Goal: Use online tool/utility: Utilize a website feature to perform a specific function

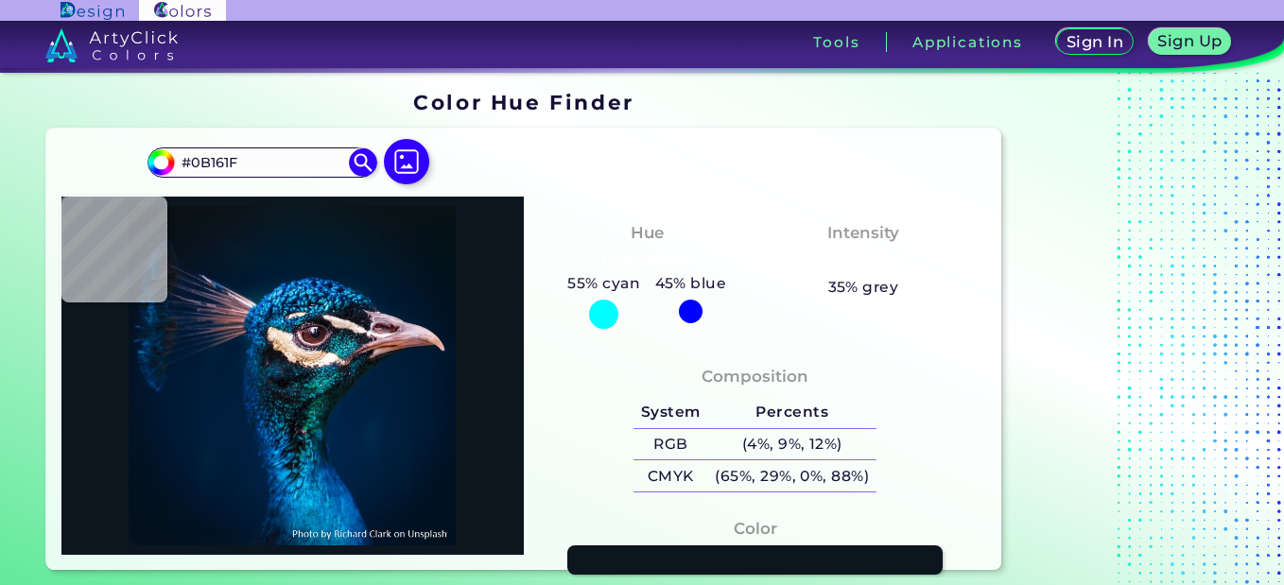
drag, startPoint x: 269, startPoint y: 164, endPoint x: 134, endPoint y: 163, distance: 135.2
click at [134, 163] on div "#0b161f #0B161F Acadia ◉ Acid Green ◉ Aero Blue ◉ Alabaster ◉ Albescent White ◉…" at bounding box center [524, 349] width 956 height 441
type input "#0a1720"
type input "#0A1720"
type input "#081923"
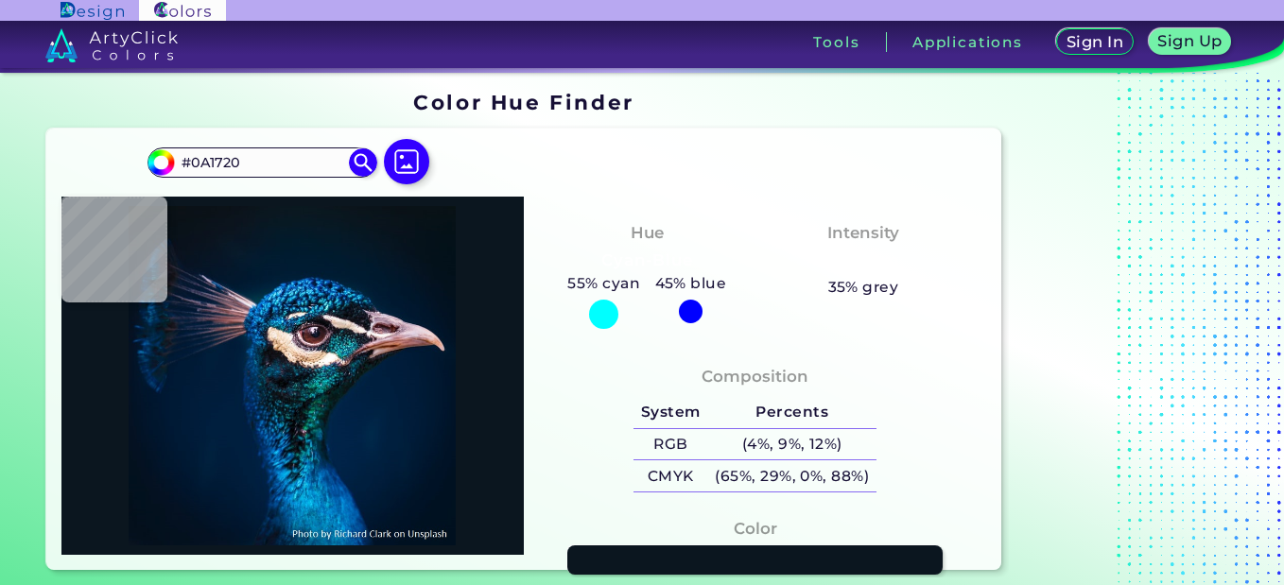
type input "#081923"
type input "#051826"
type input "#051625"
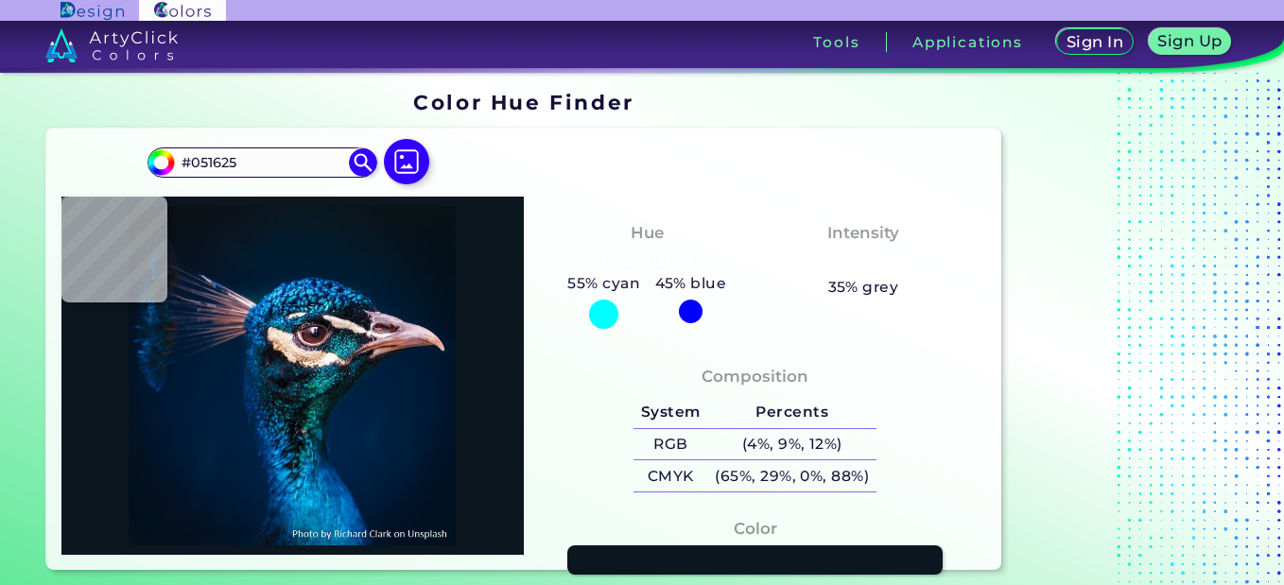
type input "#071522"
type input "#061421"
type input "#05121f"
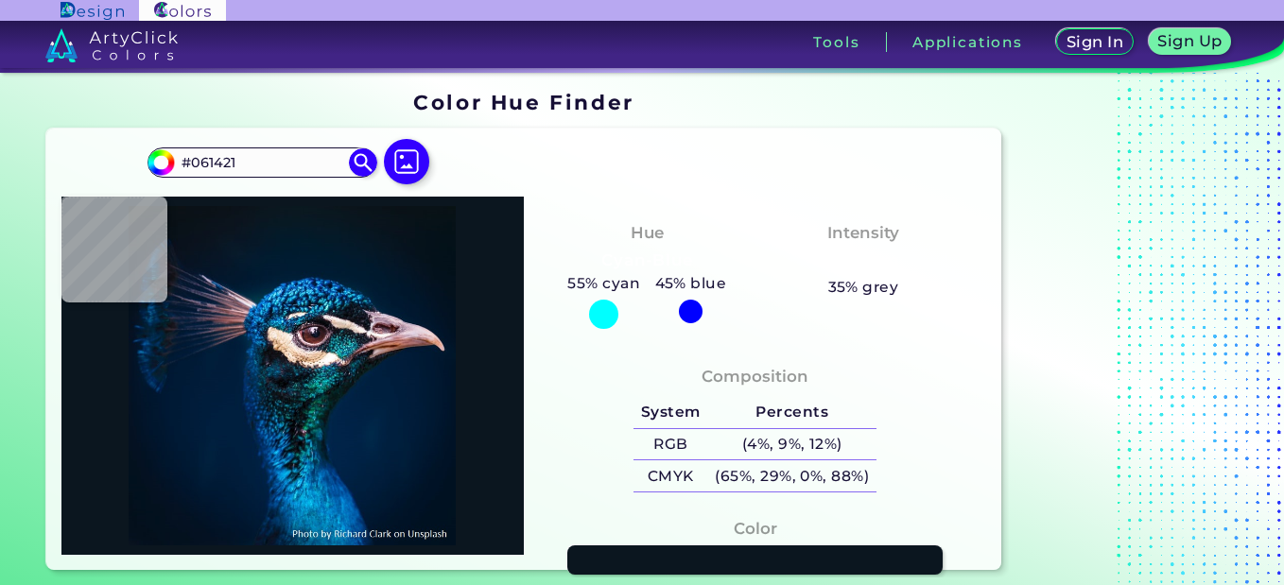
type input "#05121F"
type input "#051320"
type input "#041421"
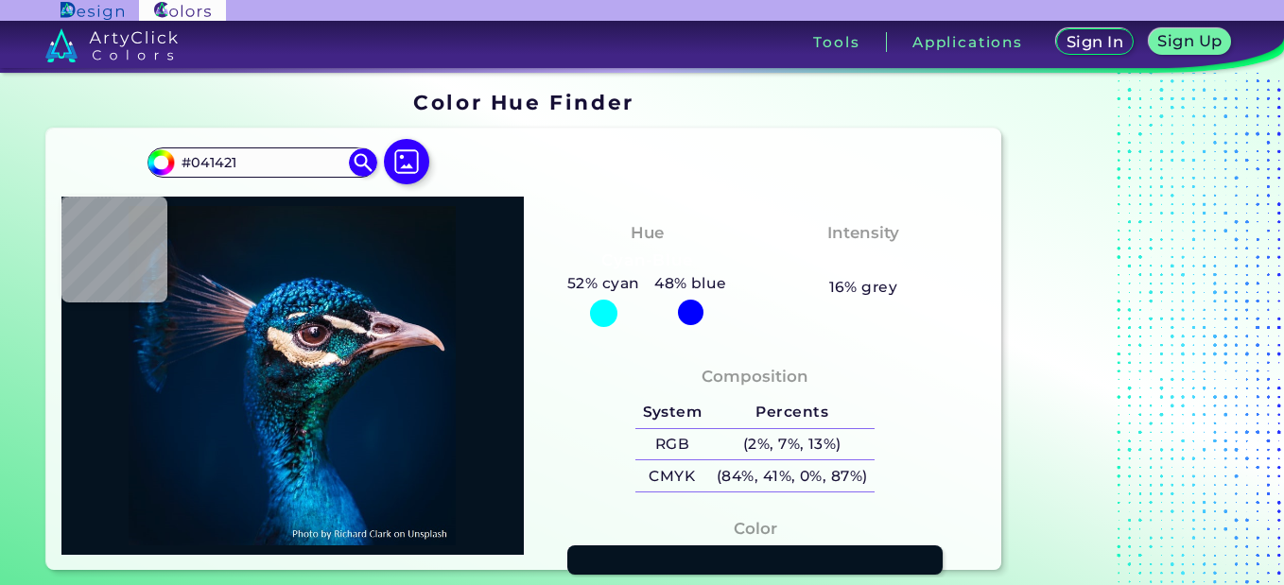
type input "#051524"
type input "#051625"
type input "#041727"
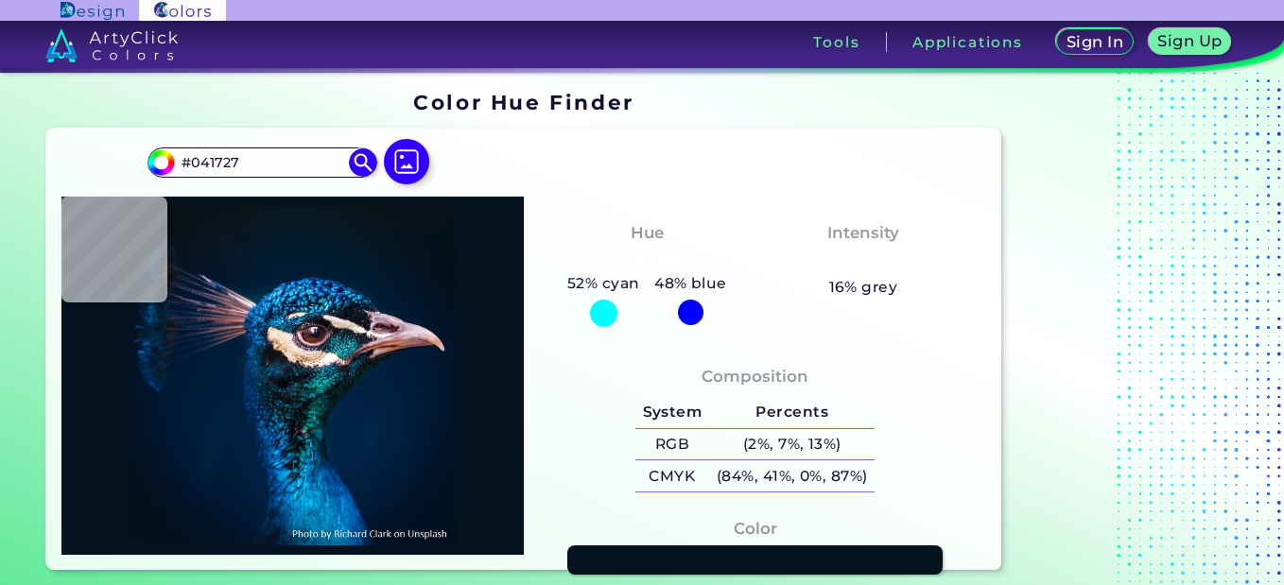
type input "#031A2A"
type input "#03192a"
type input "#03192A"
type input "#031a2c"
type input "#031A2C"
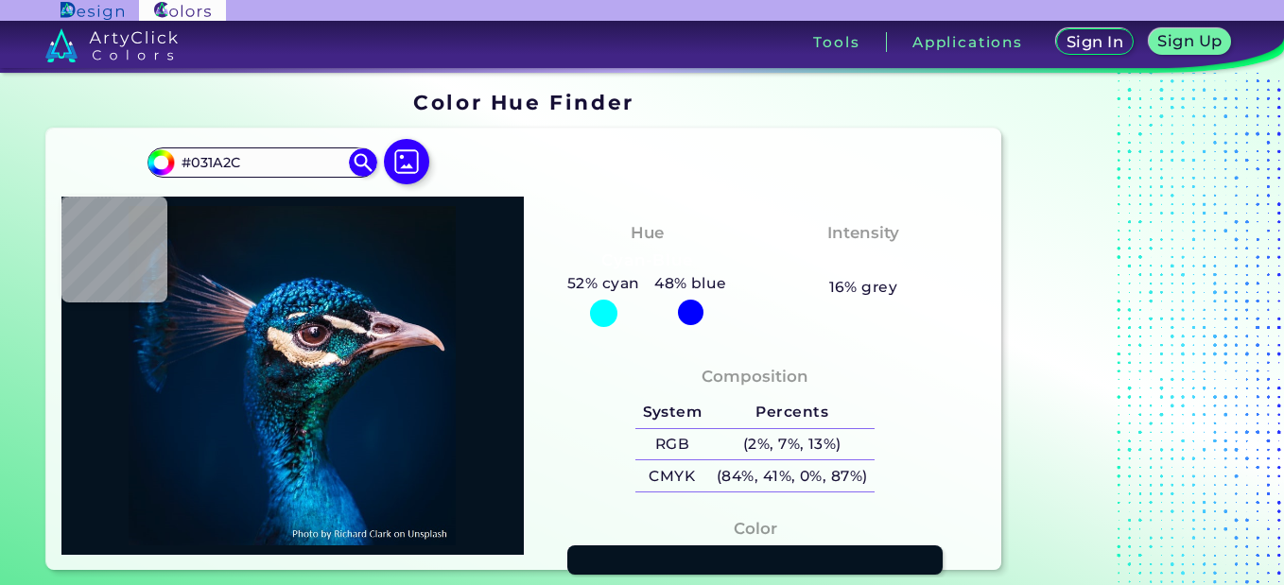
type input "#031a2a"
type input "#031A2A"
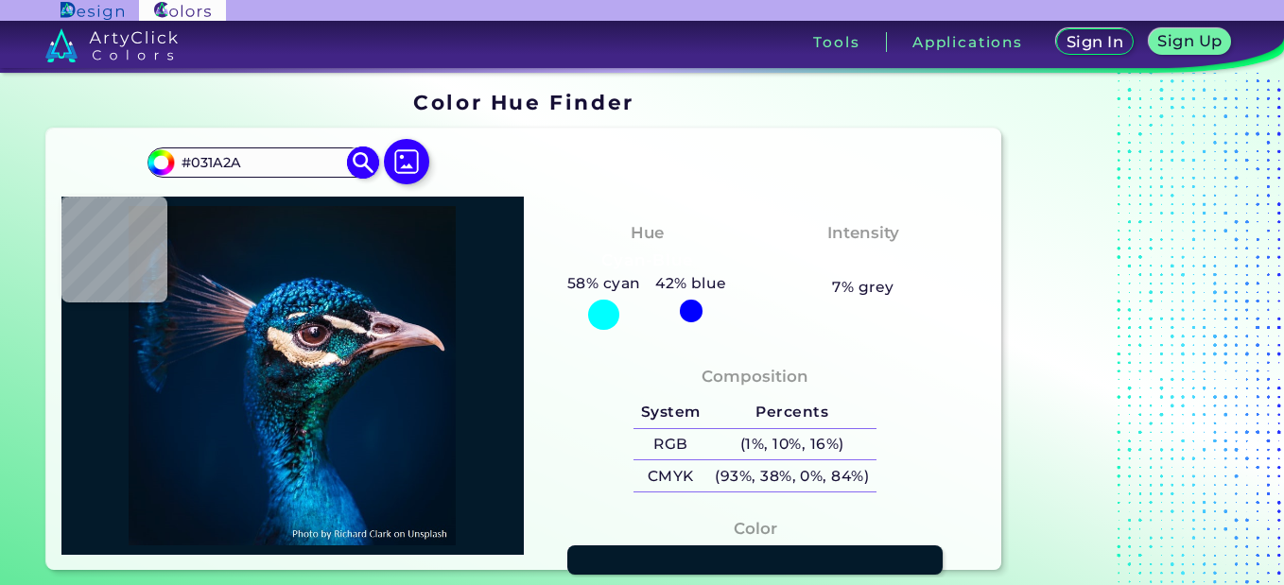
type input "#011b2a"
type input "#011B2A"
type input "#031a2a"
type input "#031A2A"
type input "#0a1622"
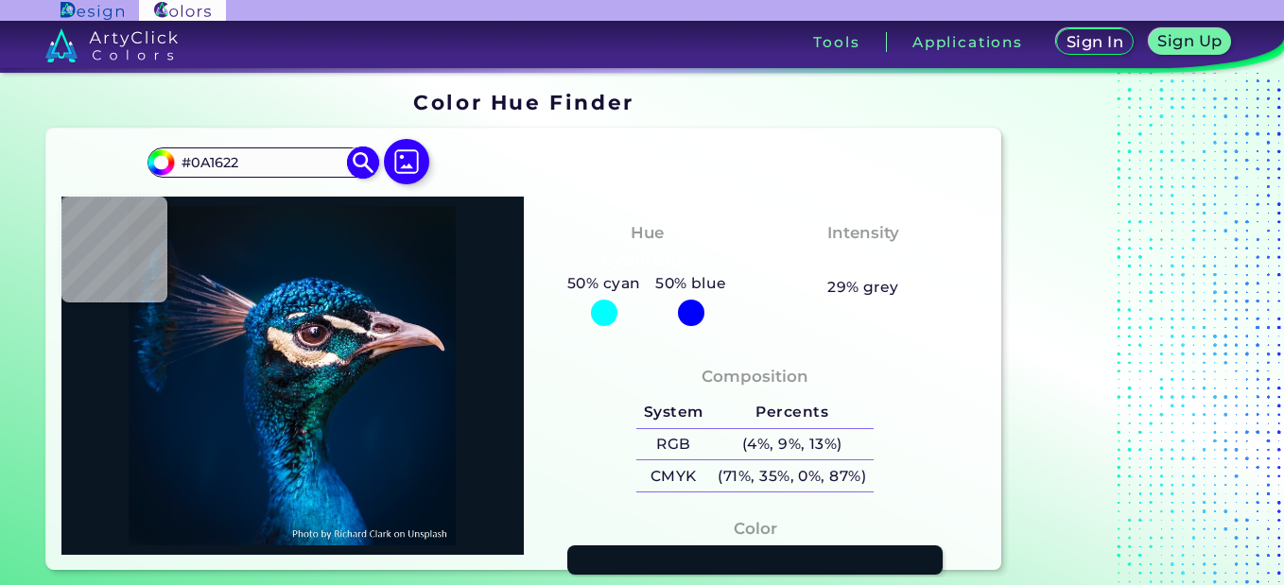
click at [202, 164] on input "#0A1622" at bounding box center [262, 162] width 176 height 26
paste input "84A234FF"
type input "#84A234FF"
type input "#0b161f"
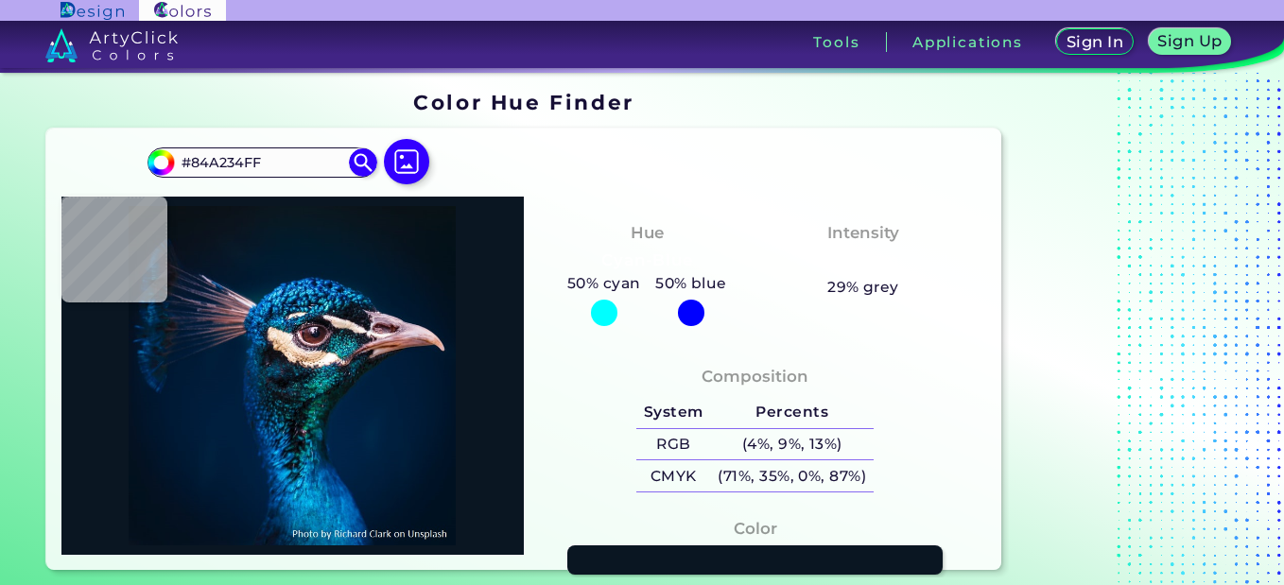
type input "#0B161F"
type input "#09141d"
type input "#09141D"
type input "#05121a"
type input "#05121A"
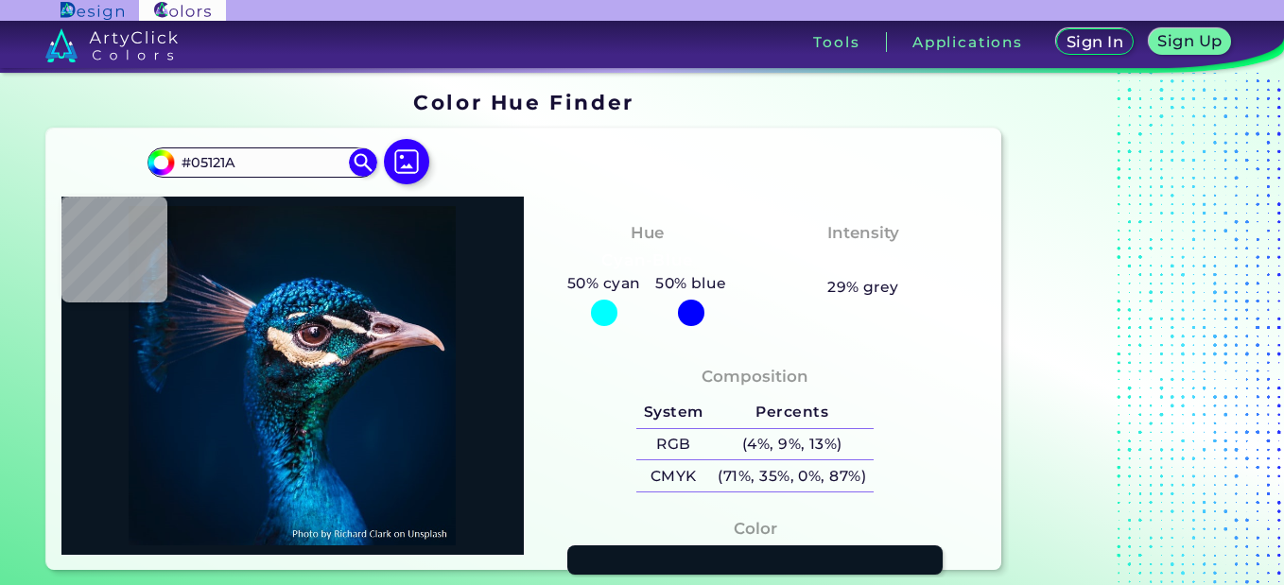
type input "#000000"
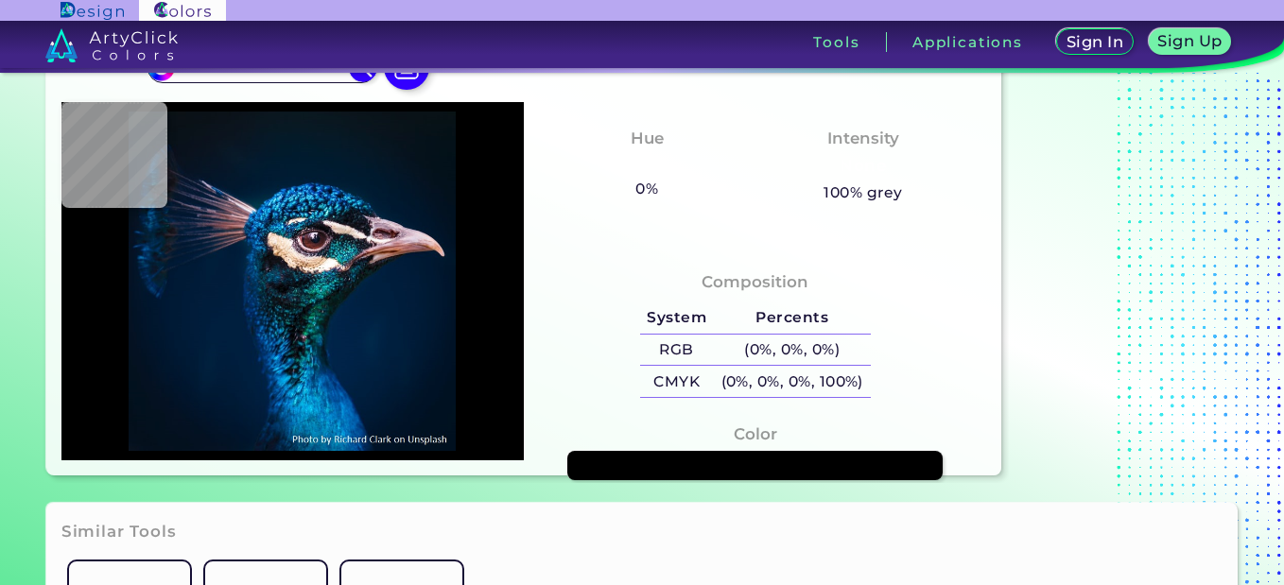
type input "#001c3a"
type input "#001C3A"
type input "#001f3e"
type input "#001F3E"
type input "#001e40"
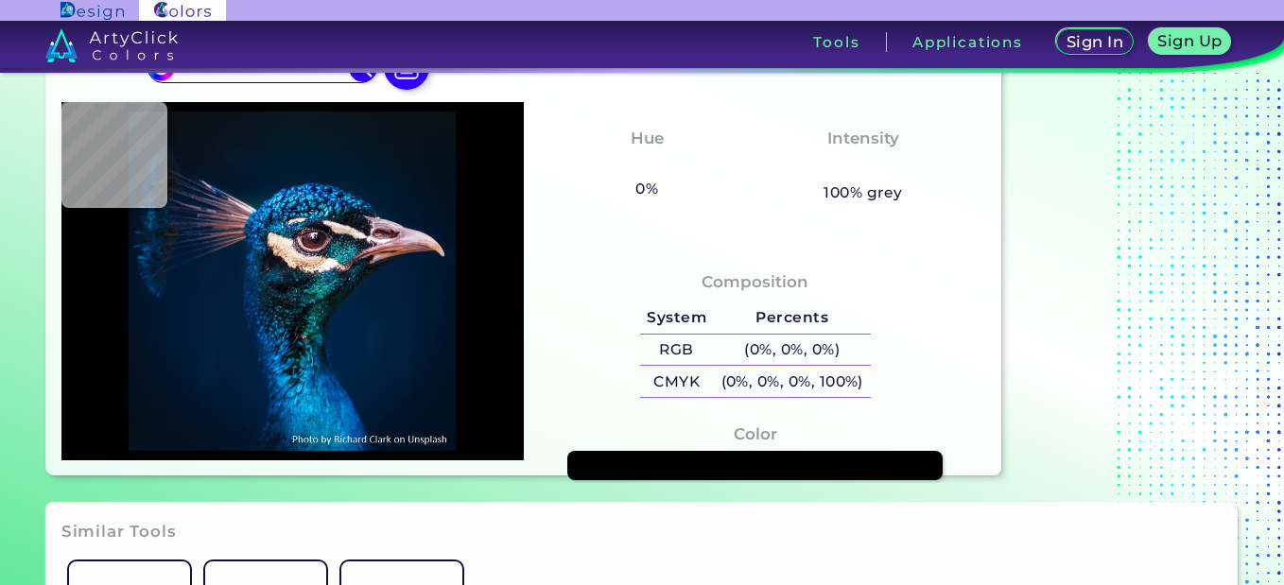
type input "#001E40"
type input "#001f3f"
type input "#001F3F"
type input "#00203e"
type input "#00203E"
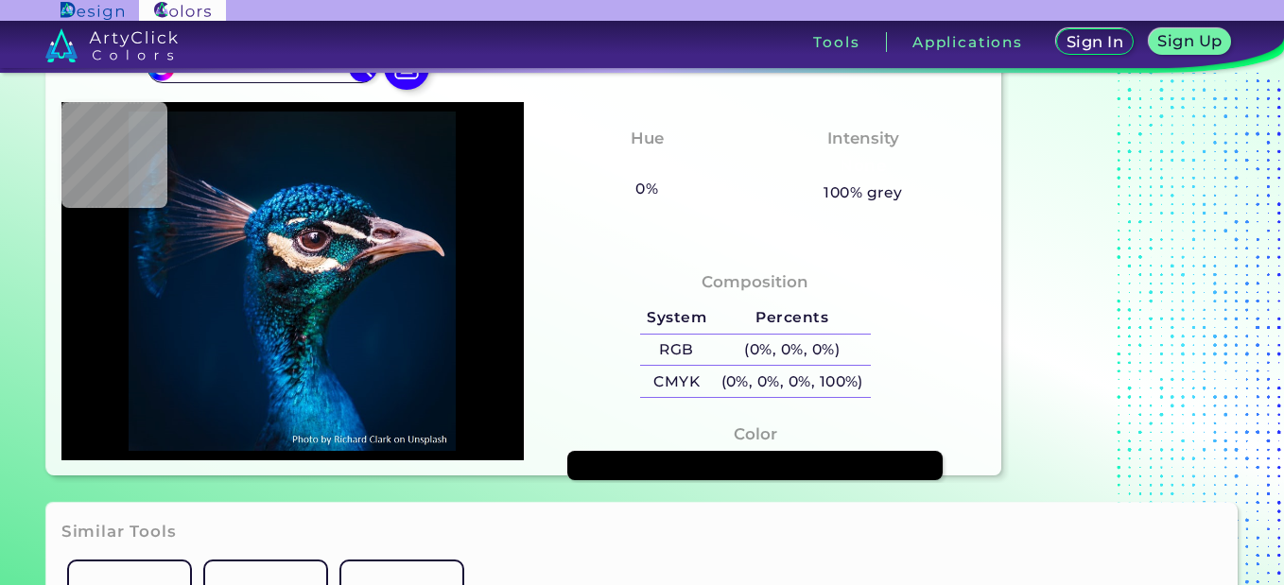
type input "#002144"
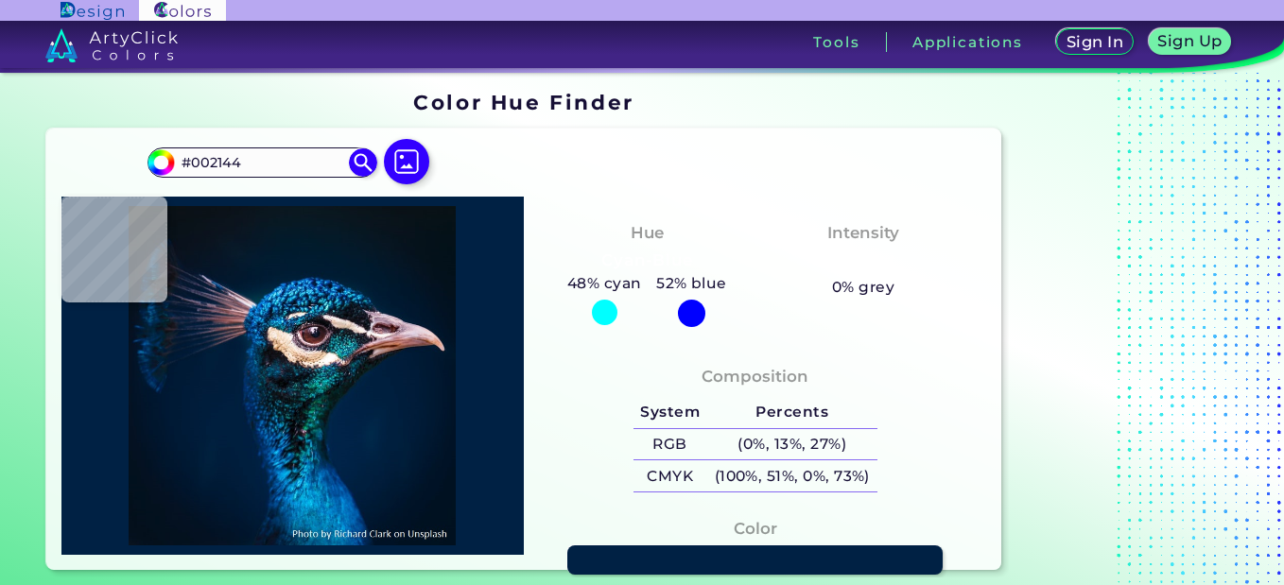
type input "#00223a"
type input "#00223A"
type input "#002037"
type input "#001f34"
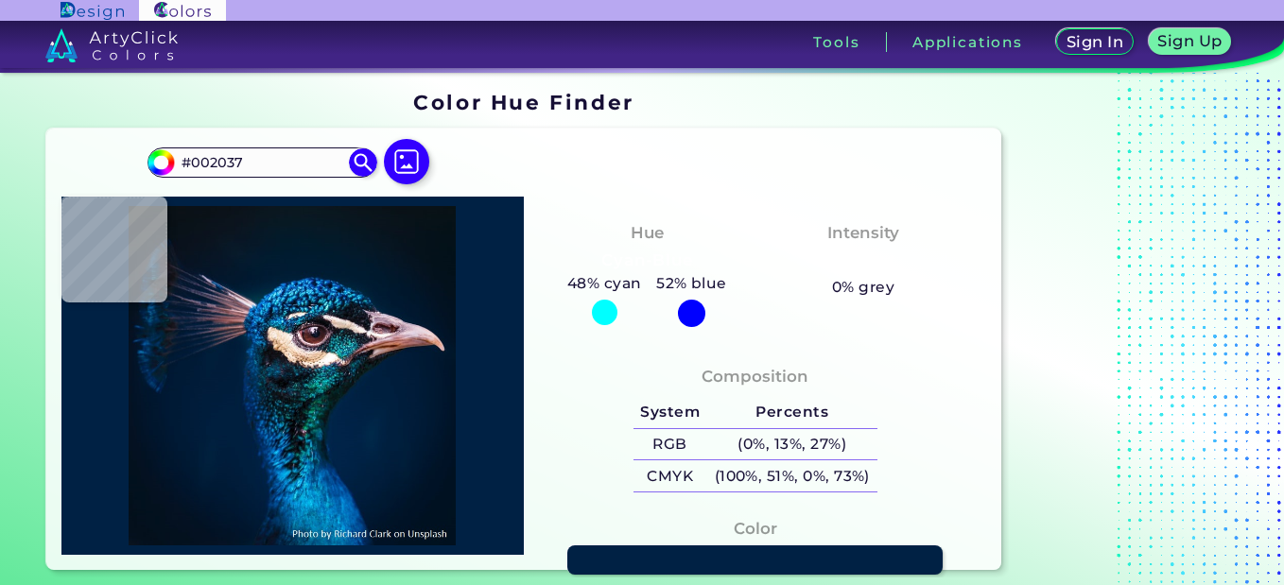
type input "#001F34"
type input "#001c31"
type input "#001C31"
type input "#001b30"
type input "#001B30"
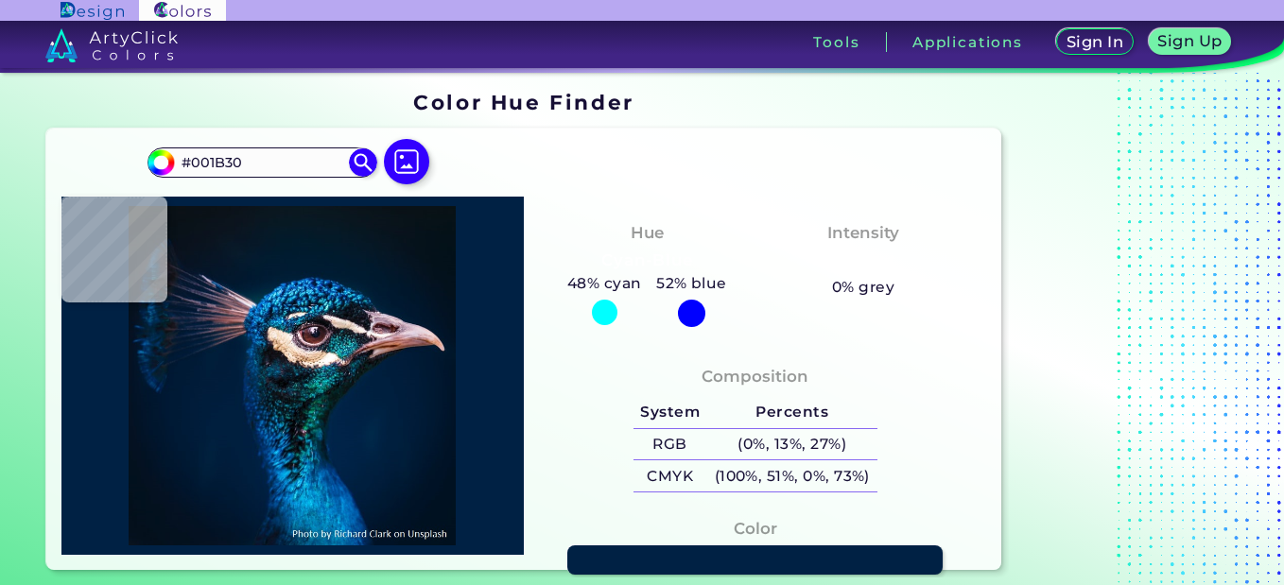
type input "#031a2c"
type input "#031A2C"
type input "#041a28"
type input "#041A28"
type input "#071822"
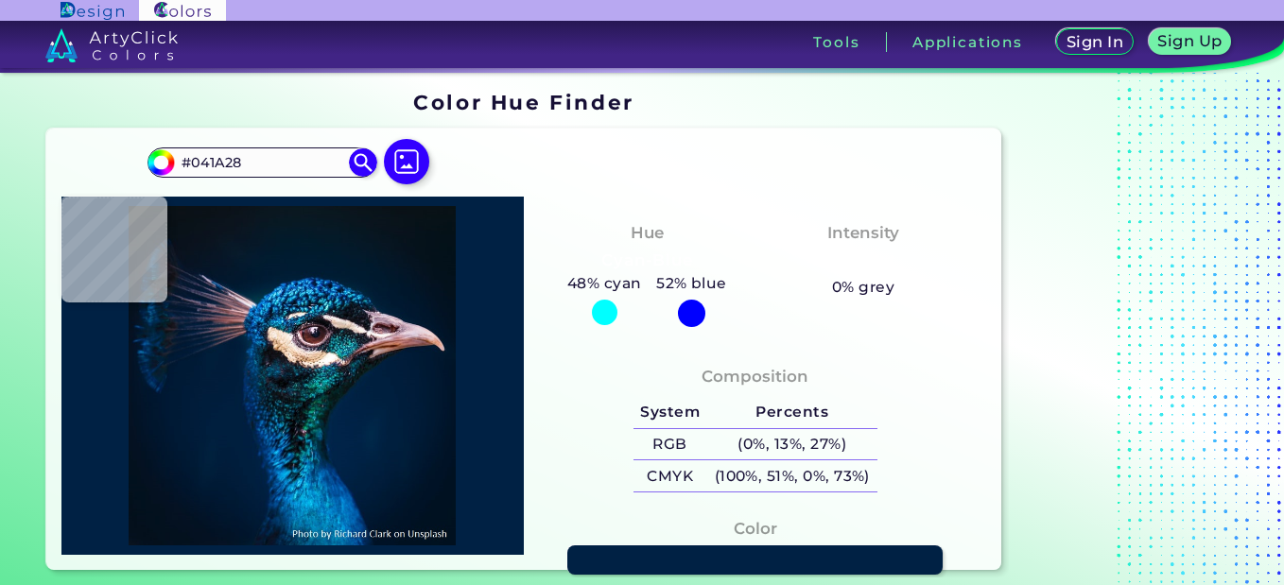
type input "#071822"
type input "#0a1920"
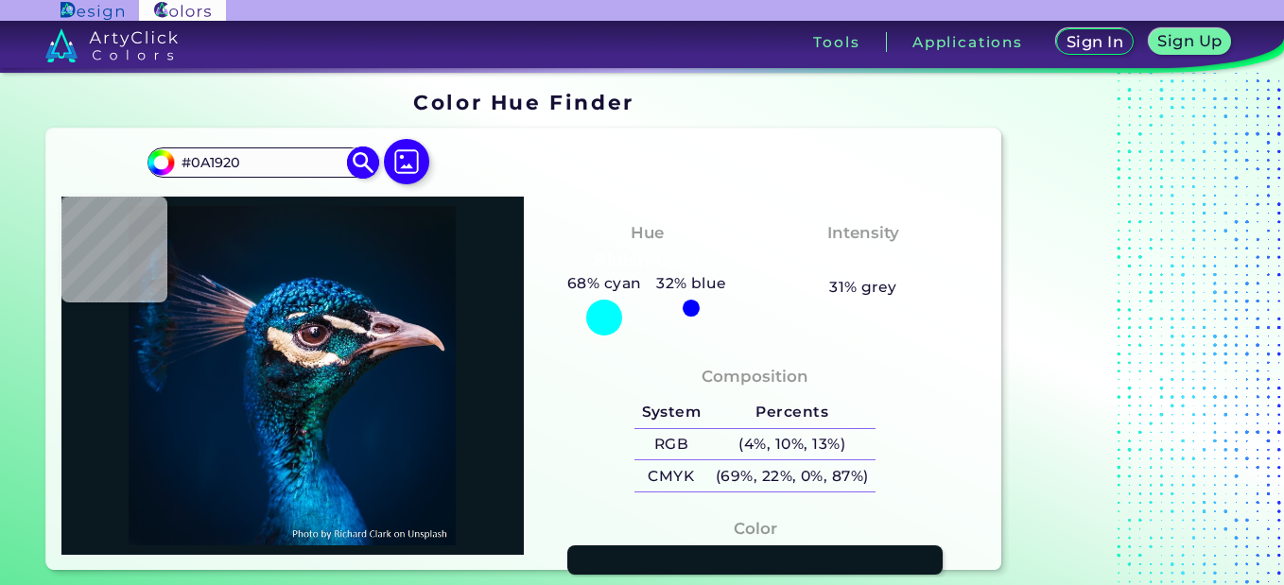
click at [208, 159] on input "#0A1920" at bounding box center [262, 162] width 176 height 26
click at [356, 163] on img at bounding box center [363, 163] width 33 height 33
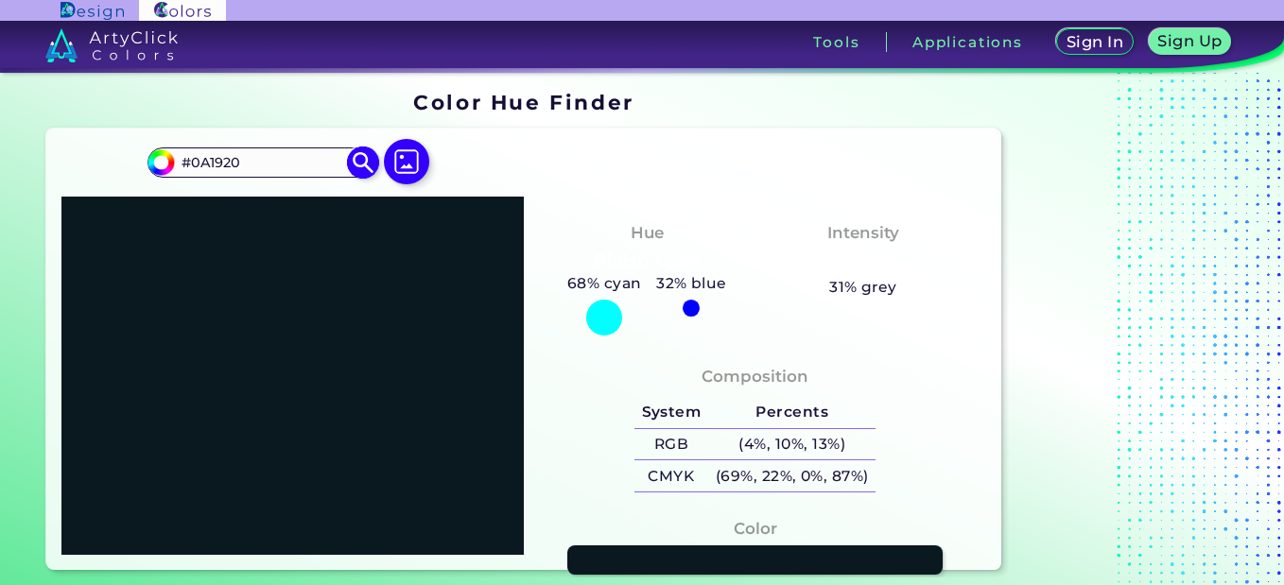
click at [171, 164] on img at bounding box center [161, 162] width 28 height 28
paste input "#0A1920"
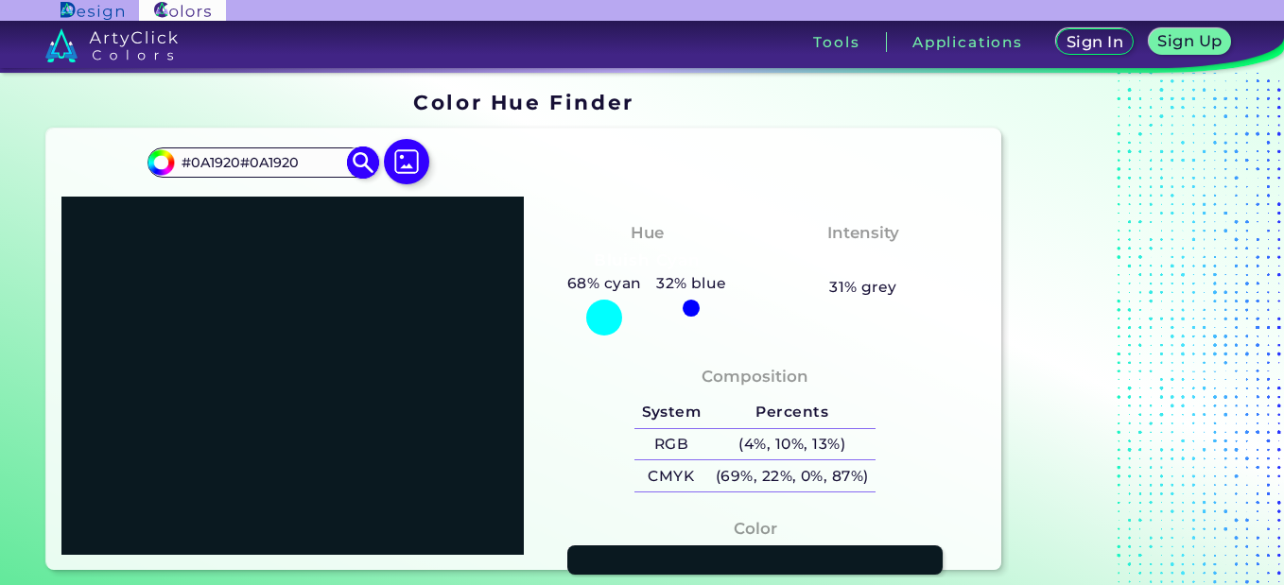
paste input "#0A1920"
click at [309, 164] on input "#0A1920#0A1920#0A1920#0A1920" at bounding box center [262, 162] width 176 height 26
paste input "84A234FF"
click at [362, 159] on img at bounding box center [363, 163] width 33 height 33
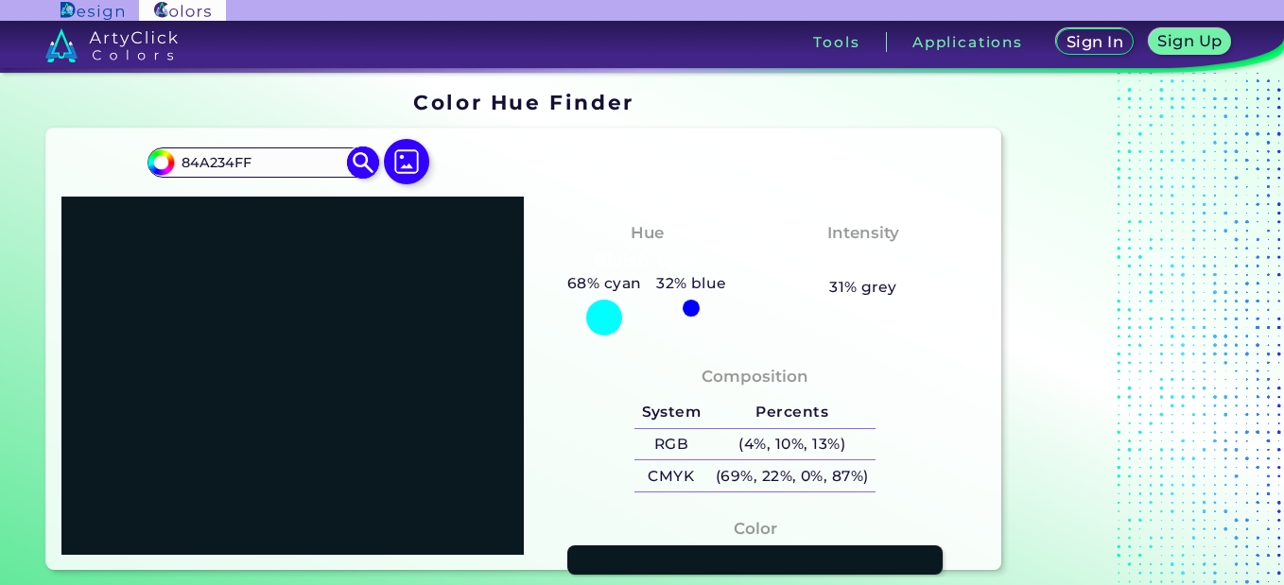
click at [207, 163] on input "84A234FF" at bounding box center [262, 162] width 176 height 26
click at [365, 164] on img at bounding box center [363, 163] width 33 height 33
click at [233, 163] on input "84A234FF" at bounding box center [262, 162] width 176 height 26
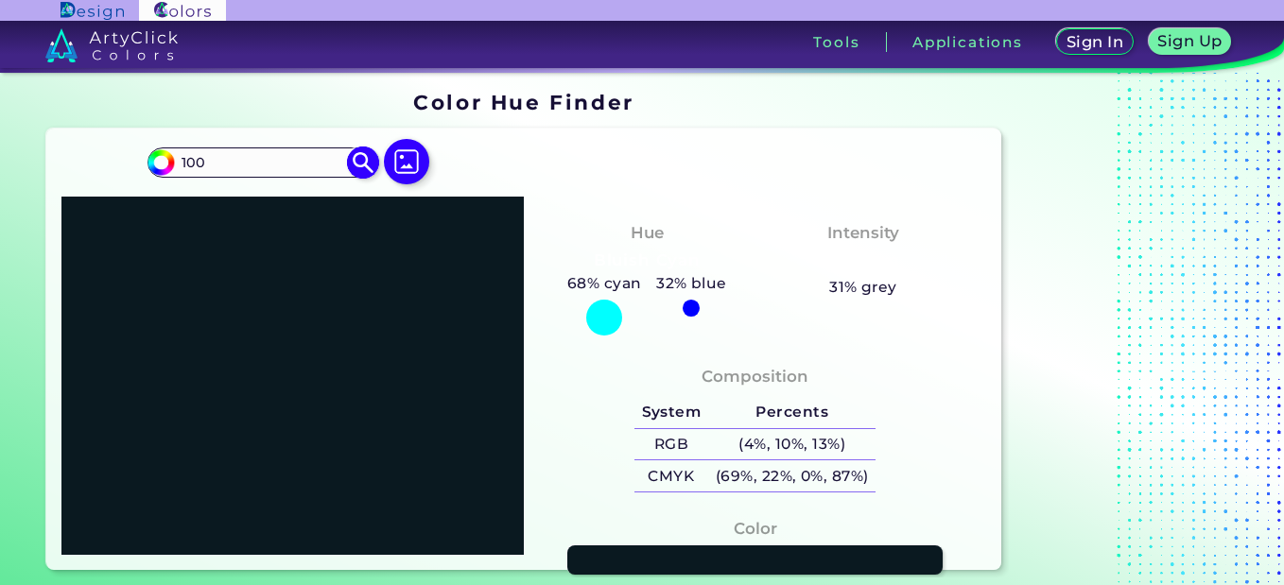
type input "100"
click at [353, 165] on img at bounding box center [363, 163] width 33 height 33
type input "#110000"
